Goal: Navigation & Orientation: Go to known website

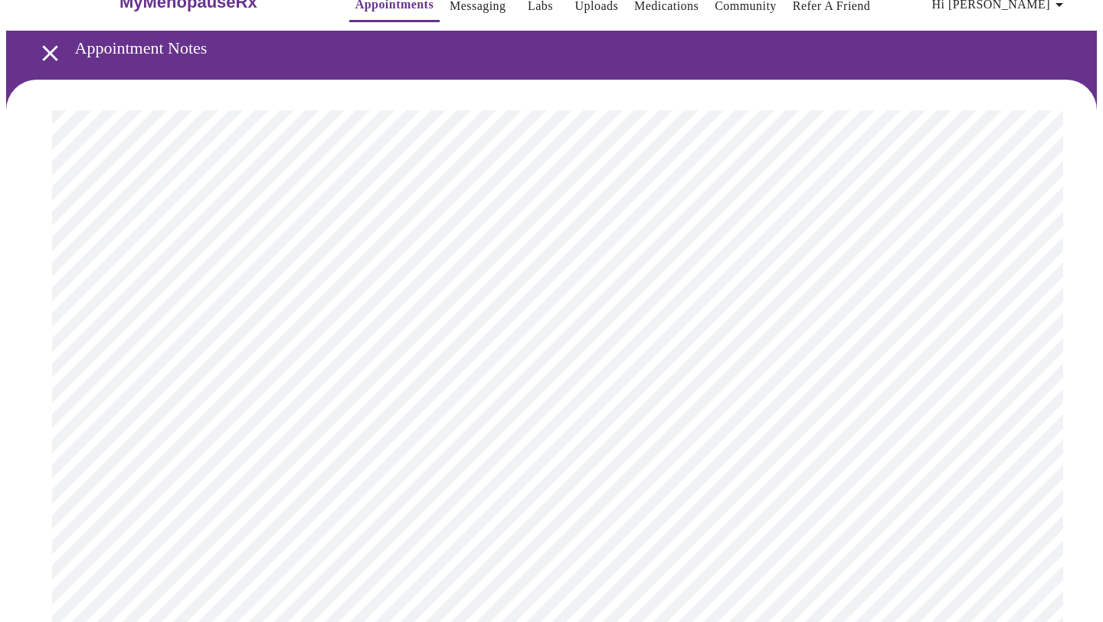
scroll to position [40, 0]
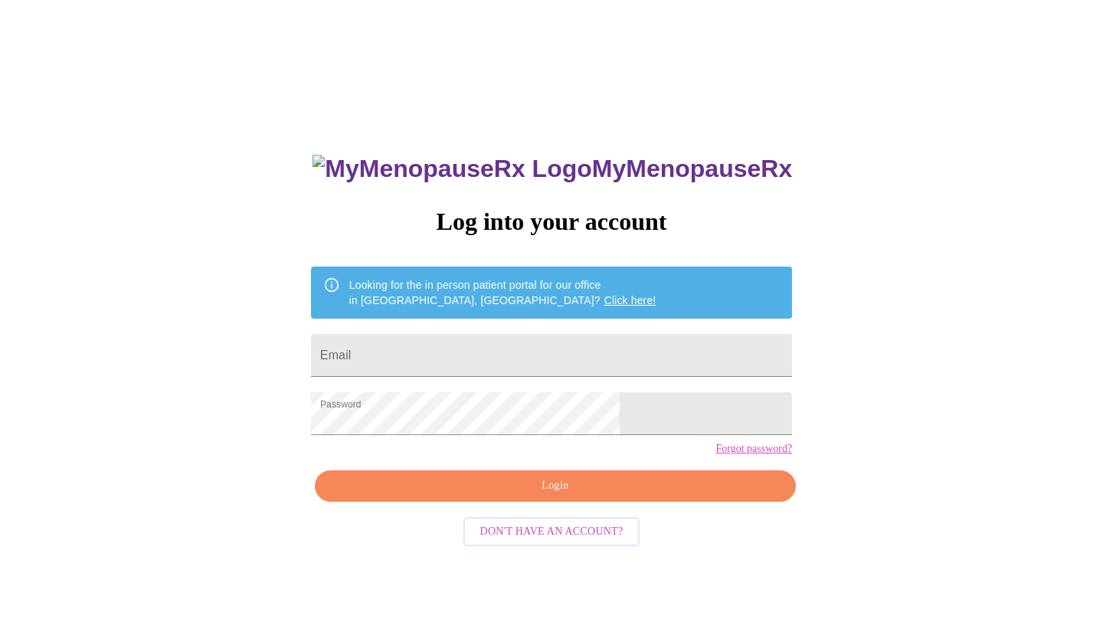
scroll to position [15, 0]
